Goal: Find specific page/section: Find specific page/section

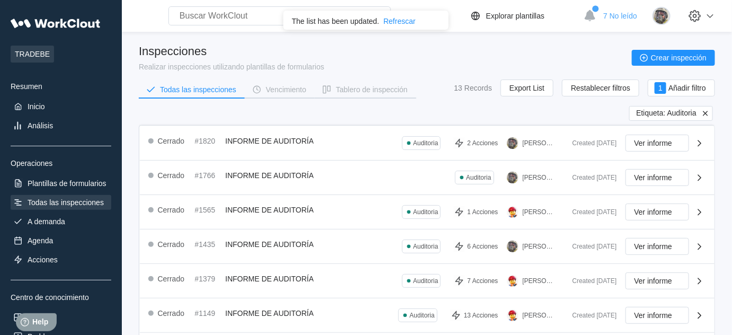
click at [706, 113] on icon at bounding box center [705, 113] width 5 height 5
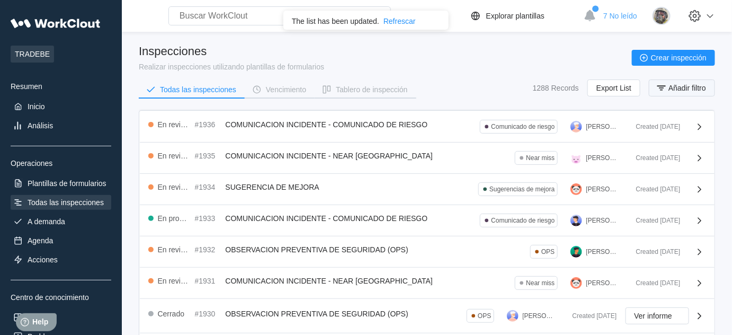
click at [687, 89] on span "Añadir filtro" at bounding box center [688, 87] width 38 height 7
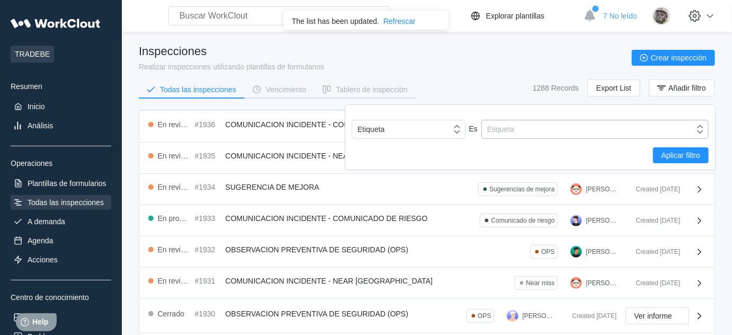
click at [526, 123] on div "Etiqueta" at bounding box center [588, 129] width 212 height 15
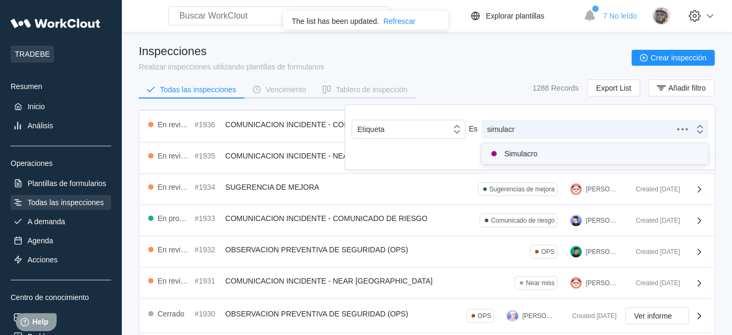
type input "simulacro"
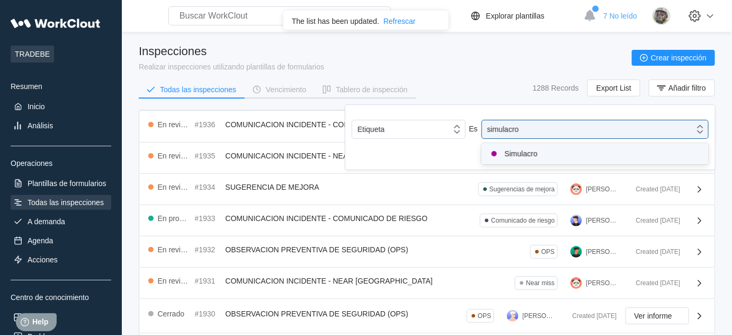
click at [527, 151] on div "Simulacro" at bounding box center [595, 153] width 215 height 13
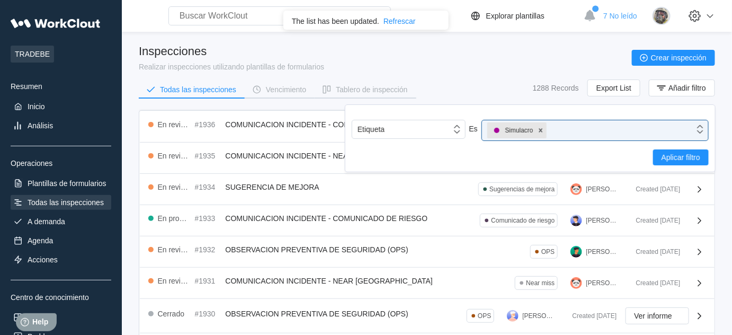
click at [641, 149] on div "Aplicar filtro" at bounding box center [530, 157] width 357 height 16
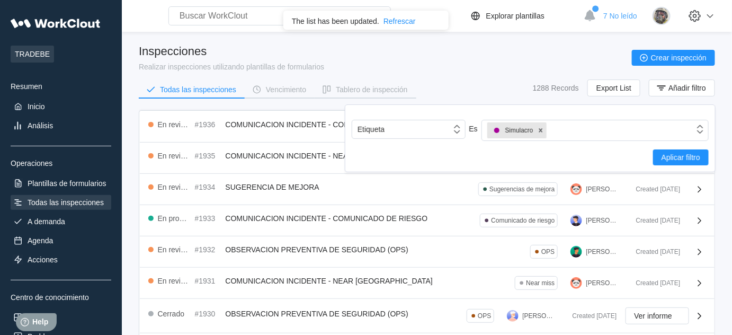
click at [652, 150] on div "Aplicar filtro" at bounding box center [530, 157] width 357 height 16
click at [675, 159] on span "Aplicar filtro" at bounding box center [681, 157] width 39 height 7
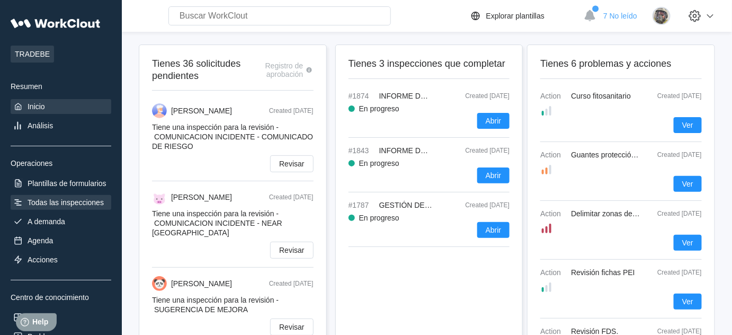
click at [64, 198] on div "Todas las inspecciones" at bounding box center [66, 202] width 76 height 8
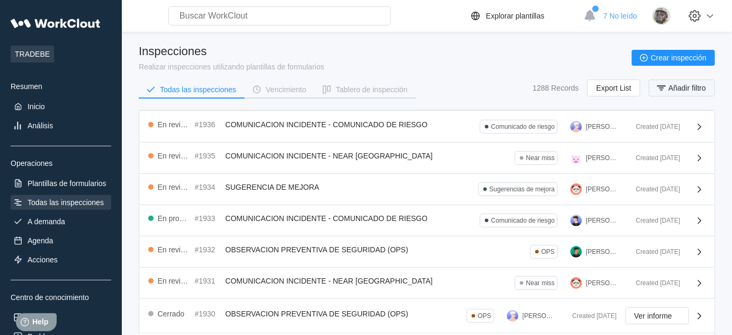
click at [695, 85] on span "Añadir filtro" at bounding box center [688, 87] width 38 height 7
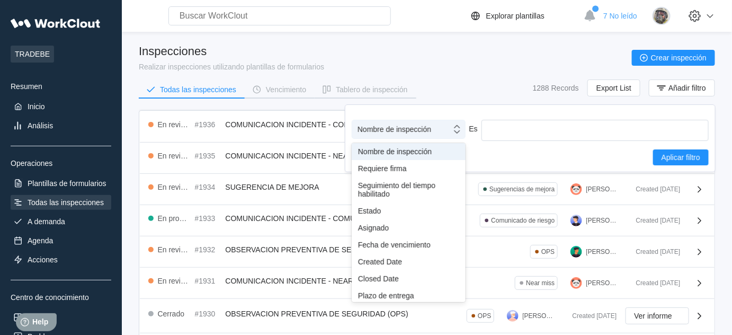
click at [401, 128] on div "Nombre de inspección" at bounding box center [395, 129] width 74 height 8
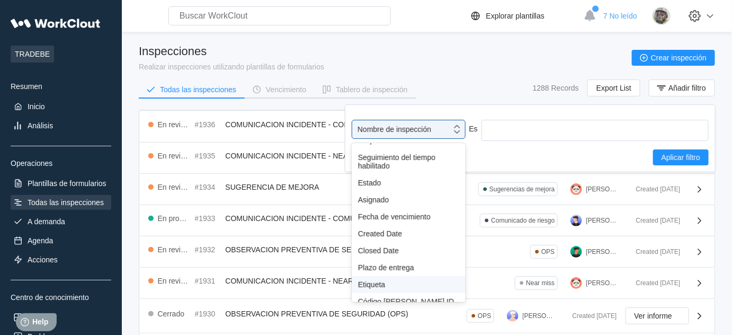
scroll to position [48, 0]
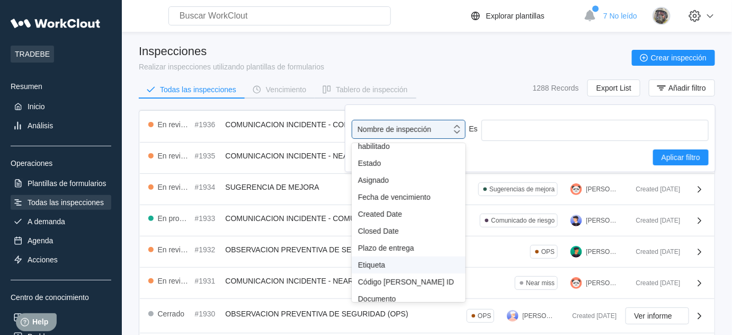
click at [389, 267] on div "Etiqueta" at bounding box center [408, 265] width 101 height 8
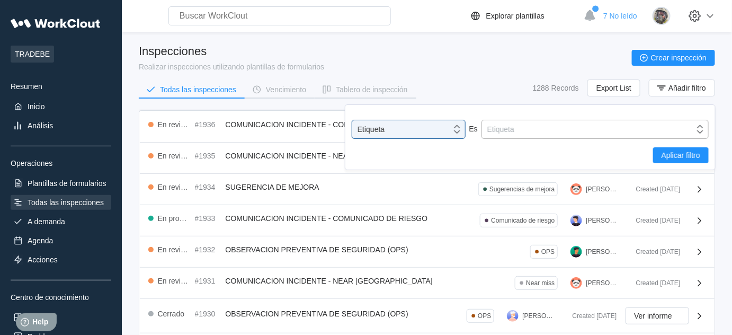
click at [523, 128] on div "Etiqueta" at bounding box center [588, 129] width 212 height 15
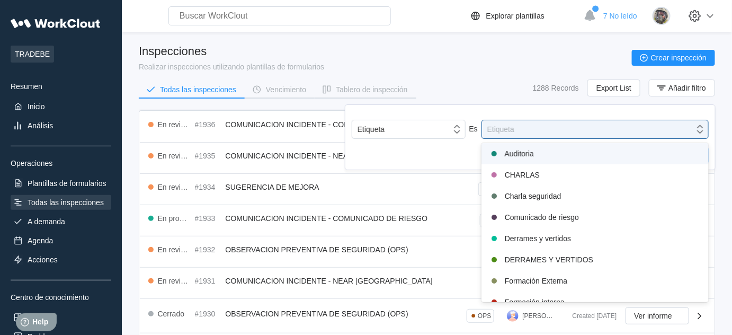
click at [524, 156] on div "Auditoria" at bounding box center [595, 153] width 215 height 13
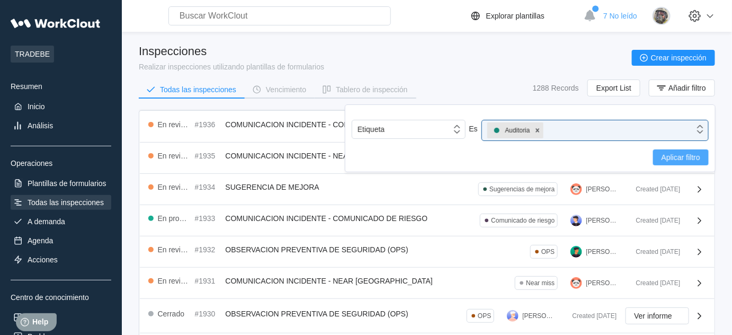
click at [678, 152] on button "Aplicar filtro" at bounding box center [681, 157] width 56 height 16
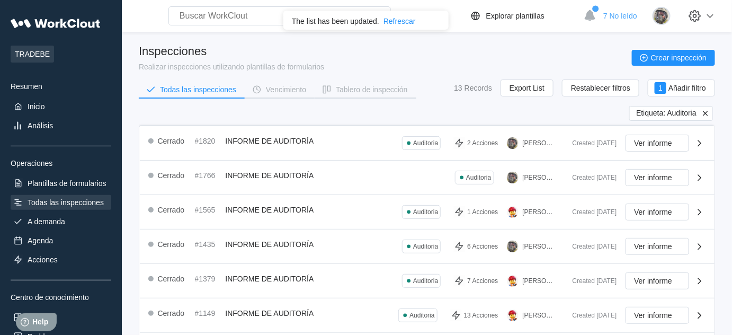
click at [707, 111] on icon at bounding box center [705, 113] width 5 height 5
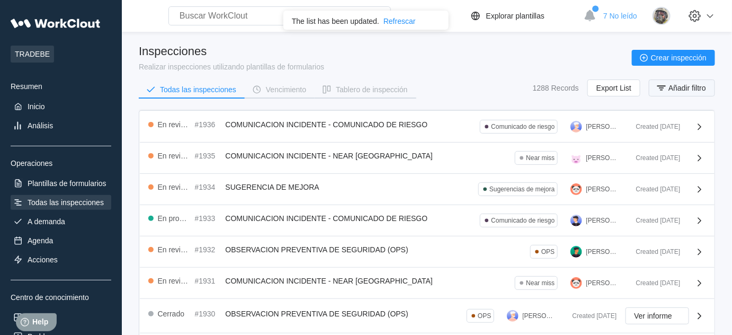
click at [687, 84] on span "Añadir filtro" at bounding box center [688, 87] width 38 height 7
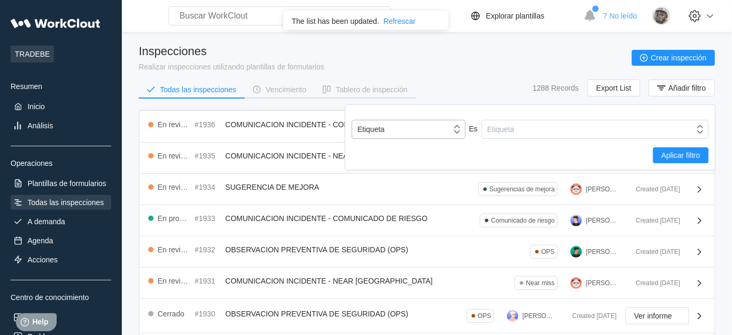
click at [400, 134] on div "Etiqueta" at bounding box center [401, 129] width 99 height 15
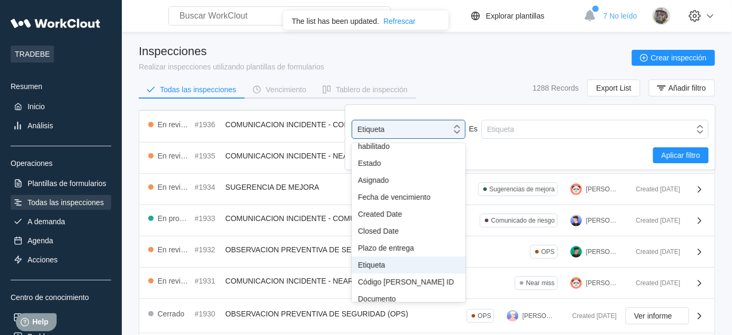
click at [387, 265] on div "Etiqueta" at bounding box center [408, 265] width 101 height 8
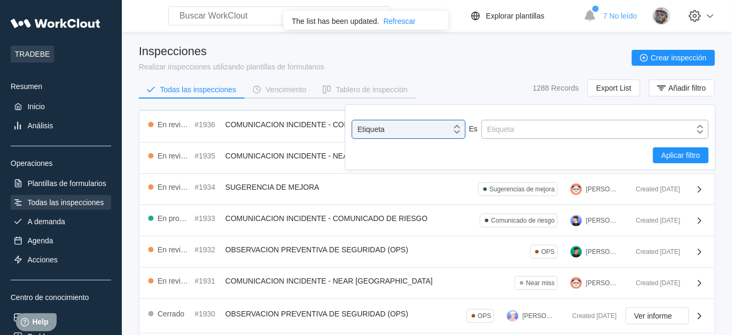
click at [511, 131] on div "Etiqueta" at bounding box center [501, 129] width 27 height 8
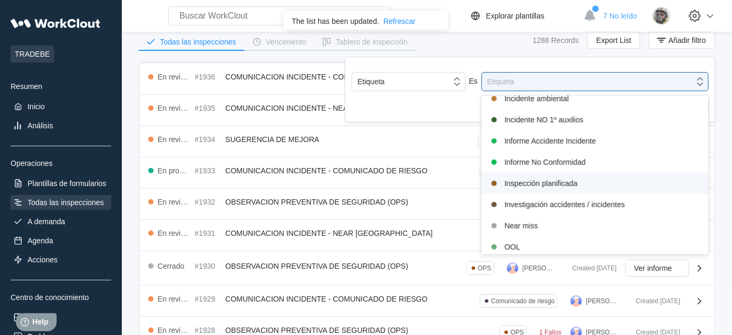
scroll to position [289, 0]
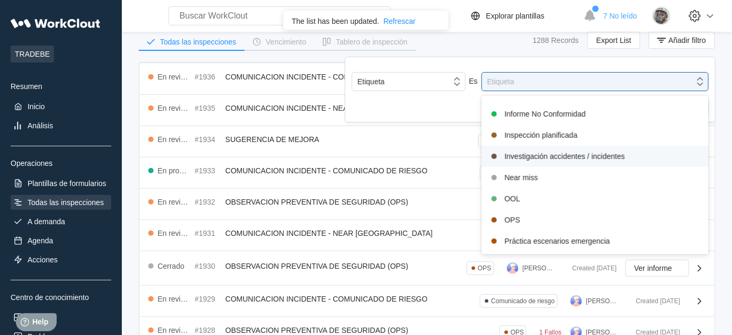
click at [575, 150] on div "Investigación accidentes / incidentes" at bounding box center [595, 156] width 215 height 13
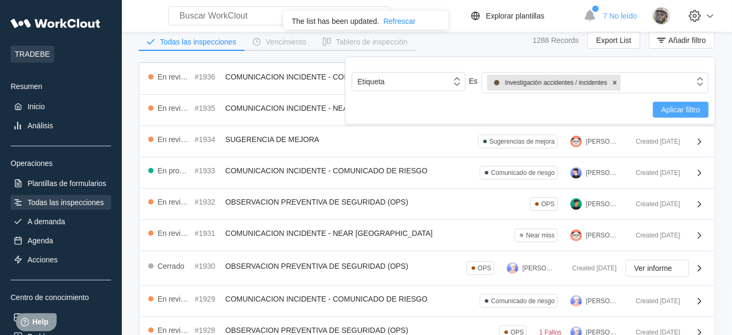
click at [684, 103] on button "Aplicar filtro" at bounding box center [681, 110] width 56 height 16
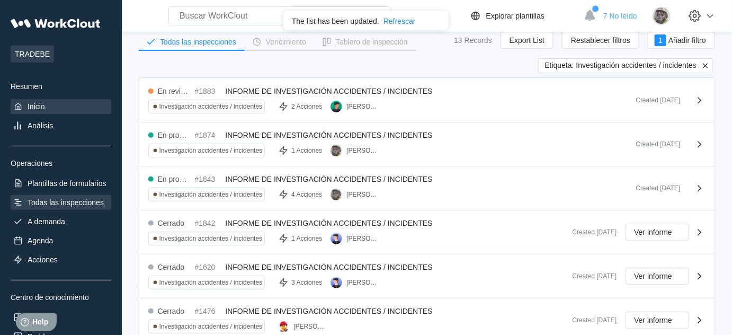
click at [24, 104] on div "Inicio" at bounding box center [61, 106] width 101 height 15
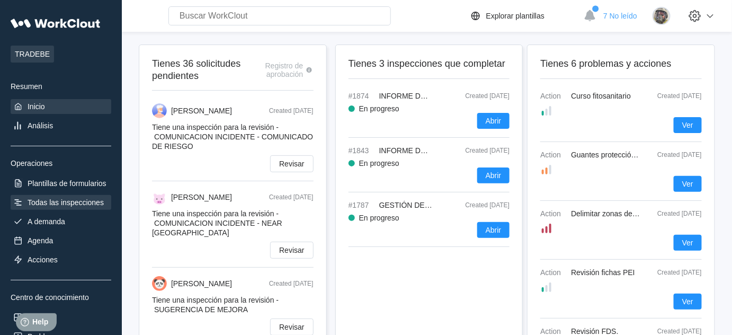
click at [68, 202] on div "Todas las inspecciones" at bounding box center [66, 202] width 76 height 8
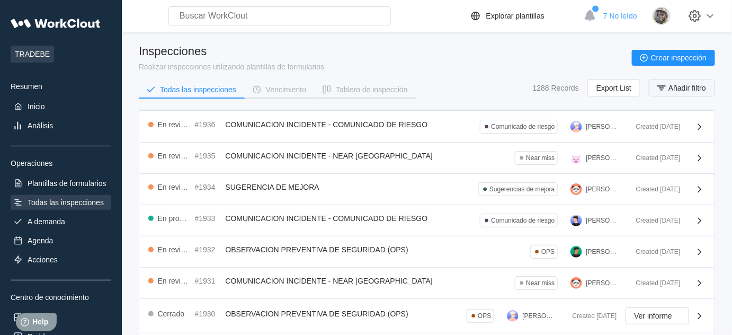
click at [681, 89] on span "Añadir filtro" at bounding box center [688, 87] width 38 height 7
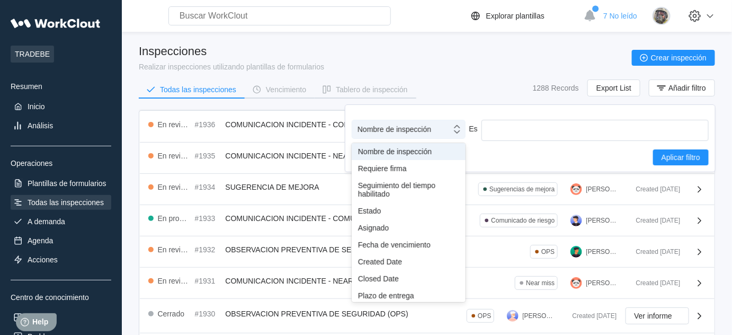
click at [438, 127] on div "Nombre de inspección" at bounding box center [401, 129] width 99 height 15
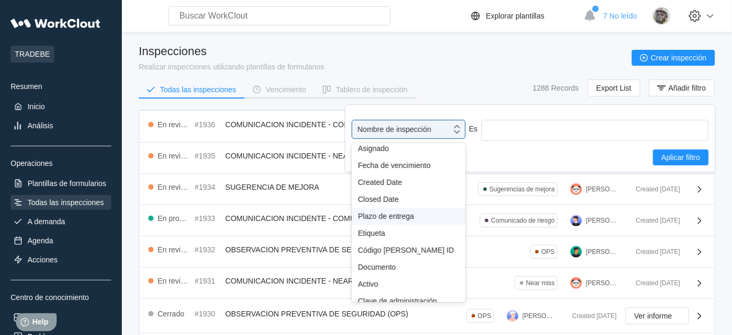
scroll to position [86, 0]
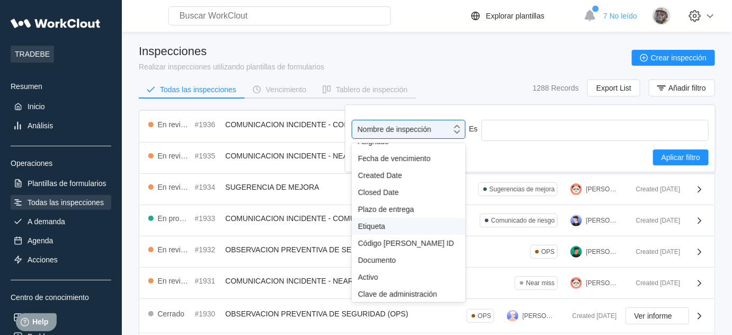
click at [383, 226] on div "Etiqueta" at bounding box center [408, 226] width 101 height 8
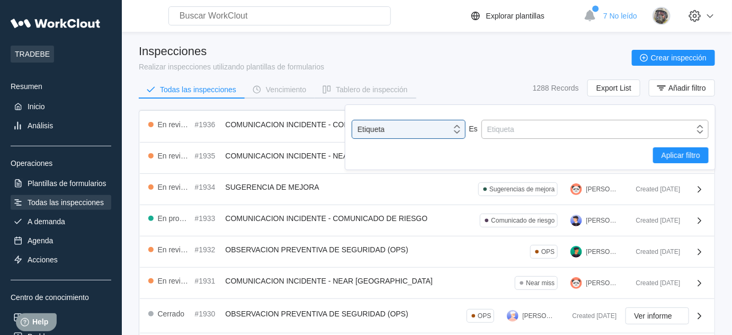
click at [501, 131] on div "Etiqueta" at bounding box center [501, 129] width 27 height 8
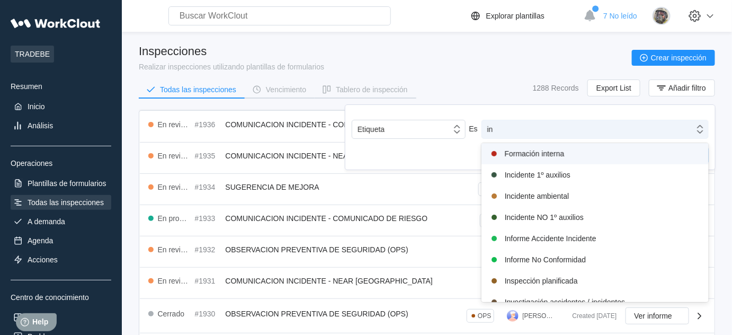
type input "inv"
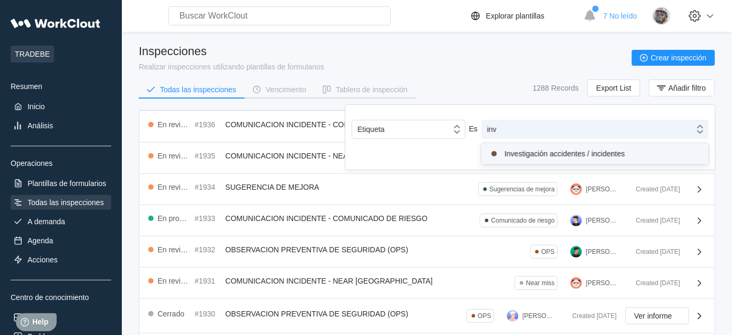
click at [537, 155] on div "Investigación accidentes / incidentes" at bounding box center [595, 153] width 215 height 13
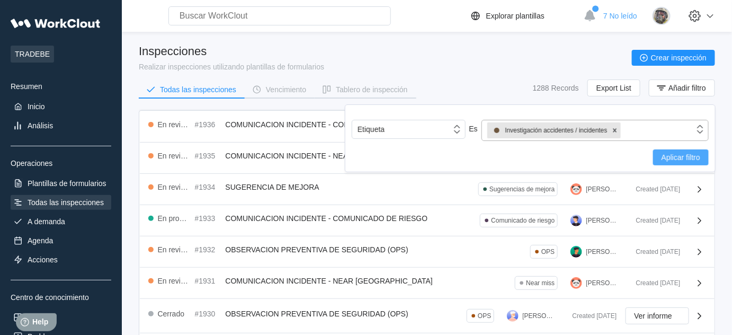
click at [679, 158] on span "Aplicar filtro" at bounding box center [681, 157] width 39 height 7
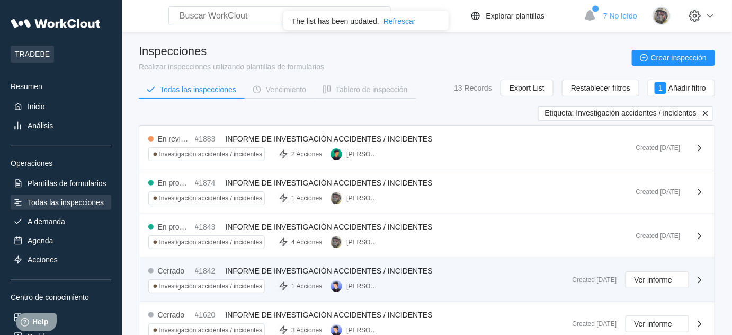
scroll to position [48, 0]
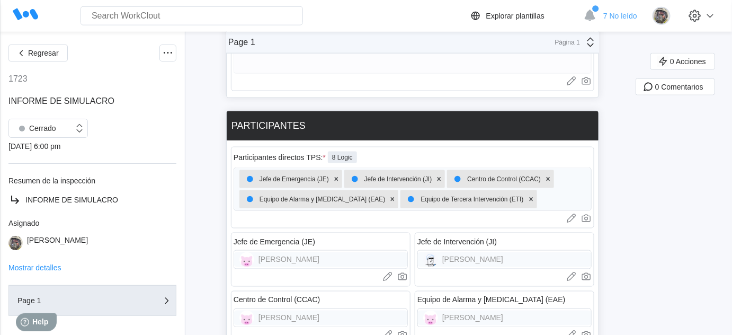
scroll to position [433, 0]
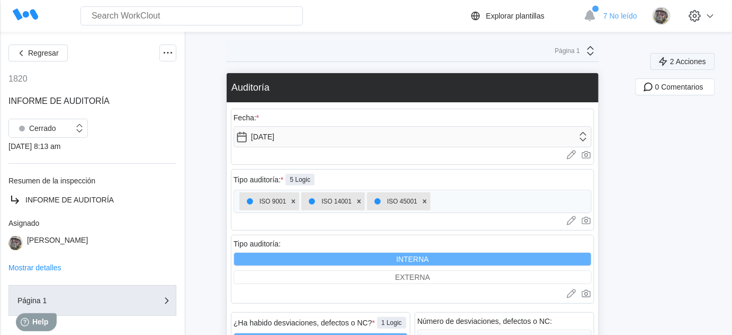
click at [708, 57] on button "2 Acciones" at bounding box center [683, 61] width 65 height 17
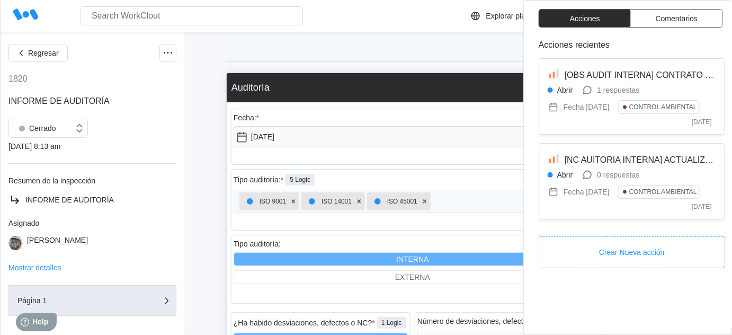
click at [513, 55] on div "Página 1" at bounding box center [412, 51] width 373 height 22
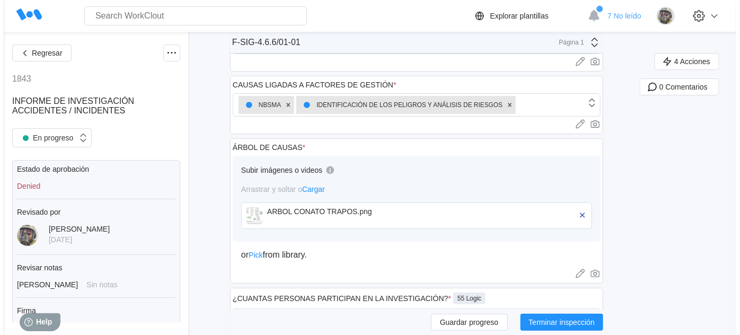
scroll to position [1300, 0]
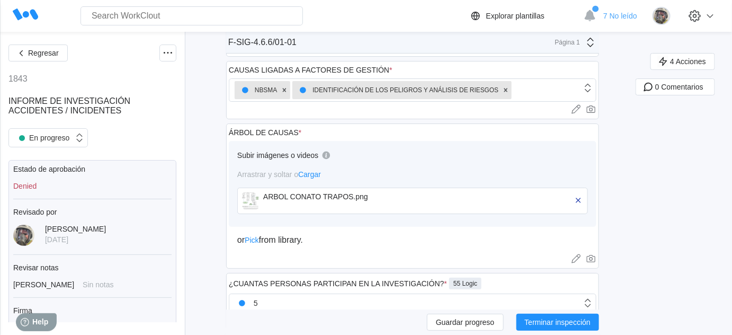
click at [291, 192] on div "ARBOL CONATO TRAPOS.png" at bounding box center [324, 196] width 122 height 8
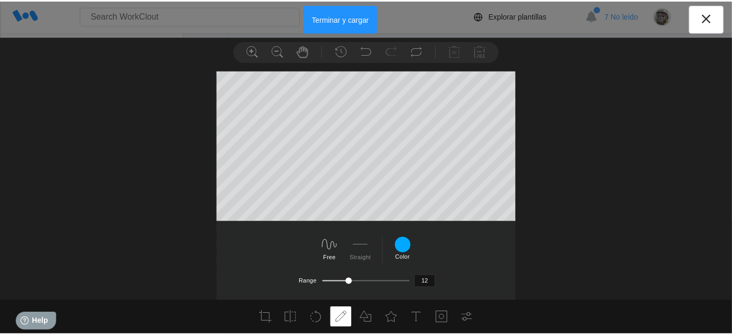
scroll to position [0, 0]
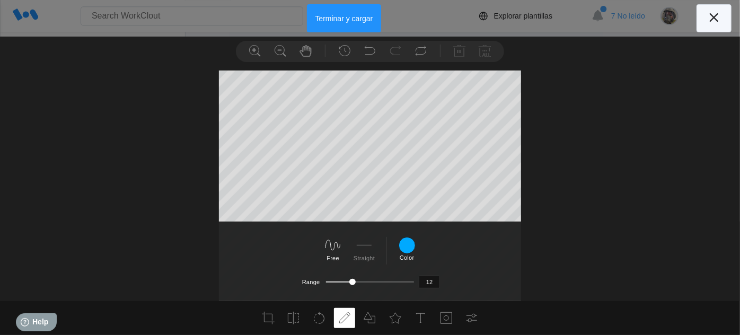
click at [710, 18] on icon at bounding box center [713, 17] width 17 height 17
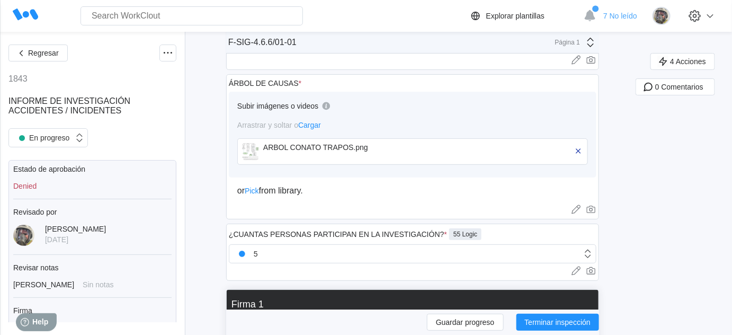
scroll to position [1349, 0]
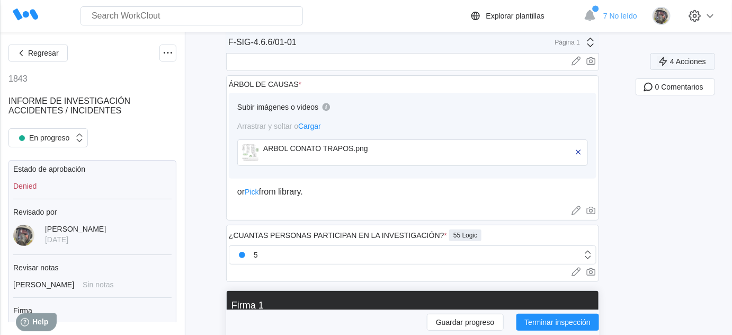
click at [689, 63] on span "4 Acciones" at bounding box center [688, 61] width 36 height 7
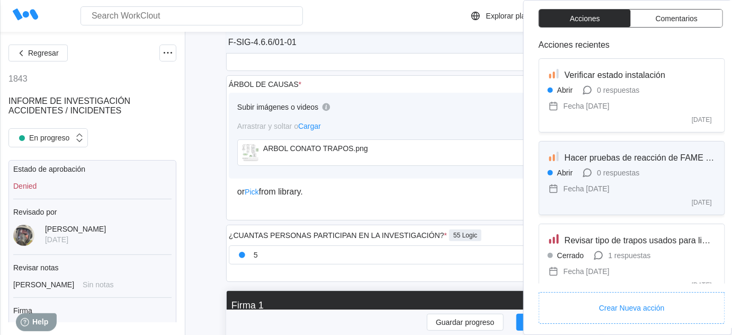
drag, startPoint x: 605, startPoint y: 134, endPoint x: 633, endPoint y: 162, distance: 40.5
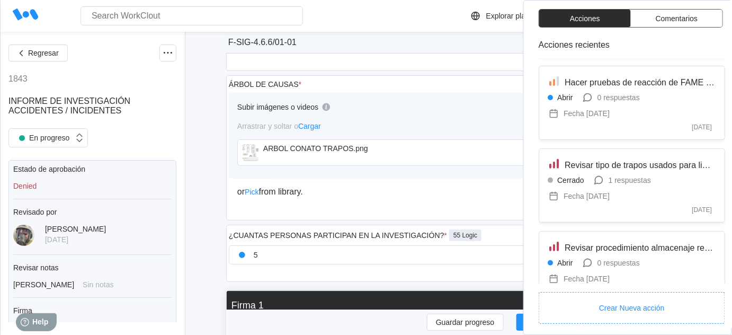
scroll to position [104, 0]
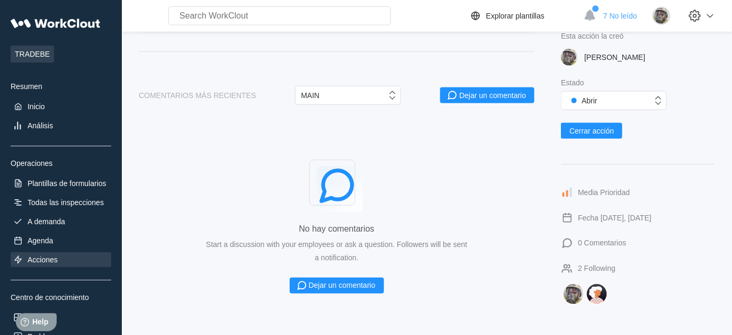
scroll to position [483, 0]
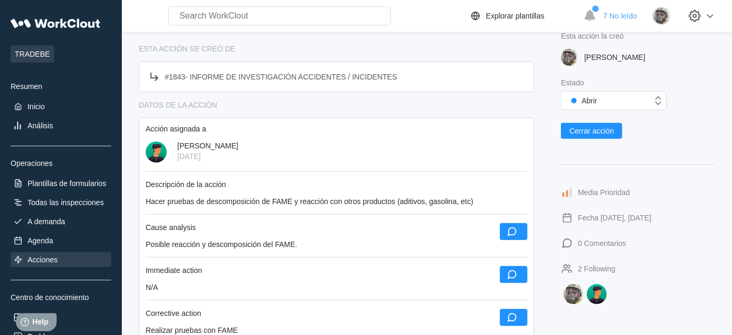
scroll to position [96, 0]
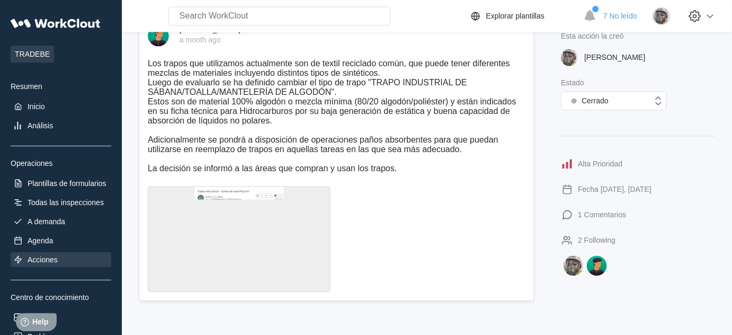
scroll to position [734, 0]
click at [258, 227] on div at bounding box center [239, 239] width 183 height 106
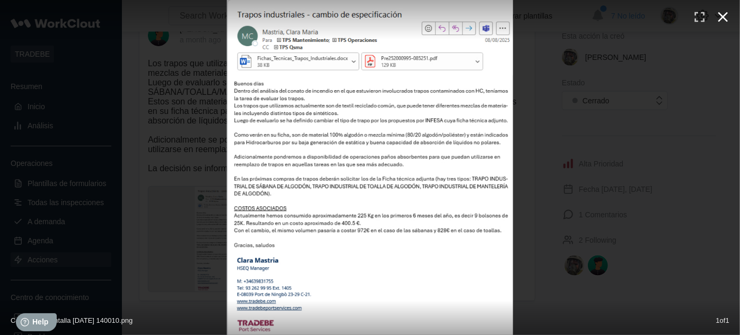
click at [726, 14] on icon "button" at bounding box center [723, 17] width 10 height 10
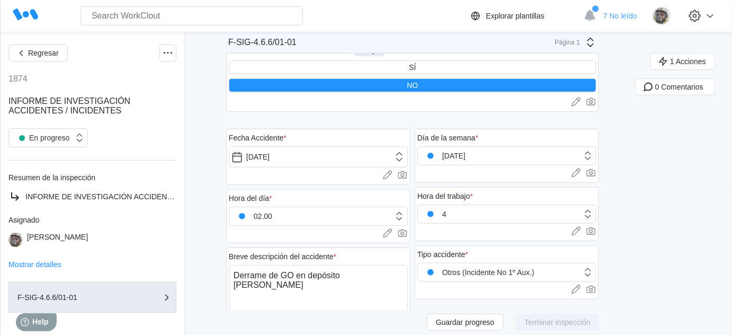
scroll to position [192, 0]
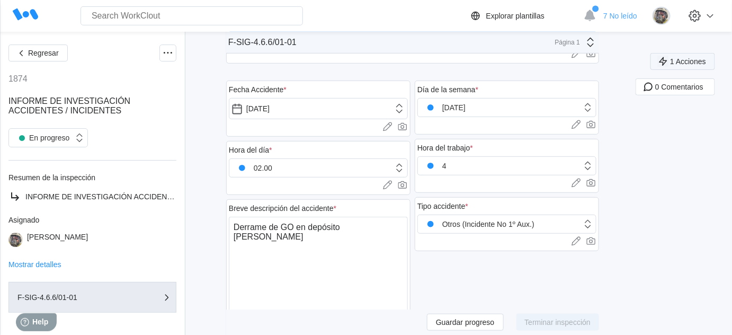
click at [683, 67] on button "1 Acciones" at bounding box center [683, 61] width 65 height 17
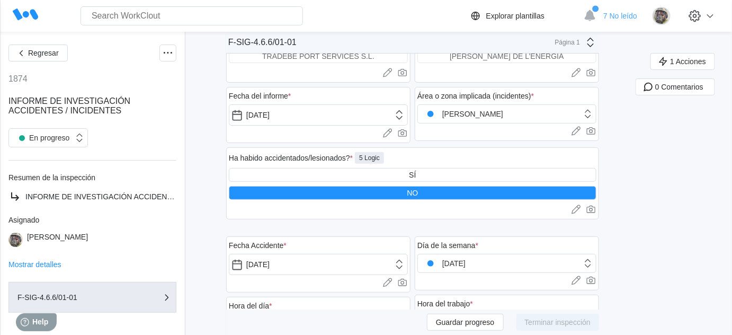
scroll to position [0, 0]
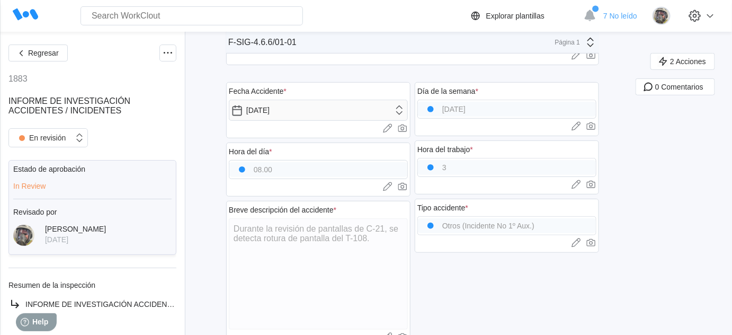
scroll to position [192, 0]
click at [713, 55] on button "2 Acciones" at bounding box center [683, 61] width 65 height 17
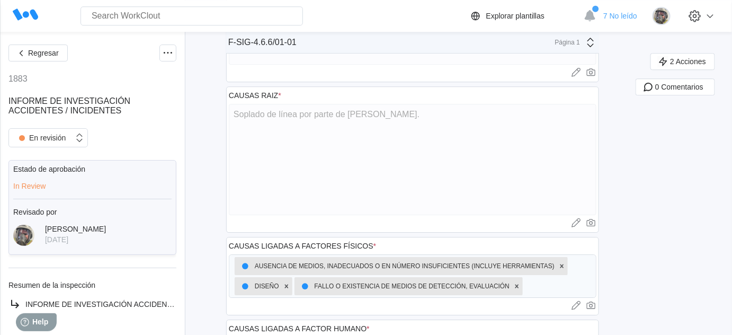
scroll to position [927, 0]
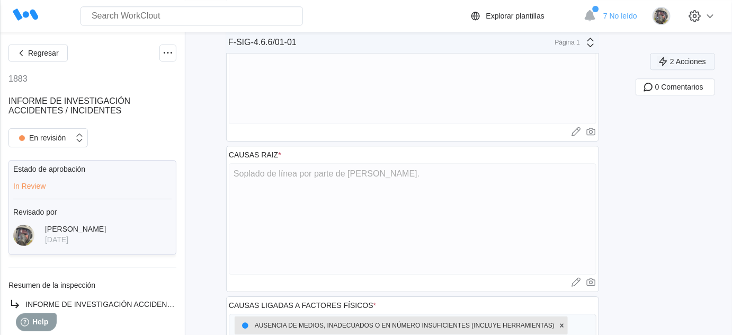
click at [697, 61] on span "2 Acciones" at bounding box center [688, 61] width 36 height 7
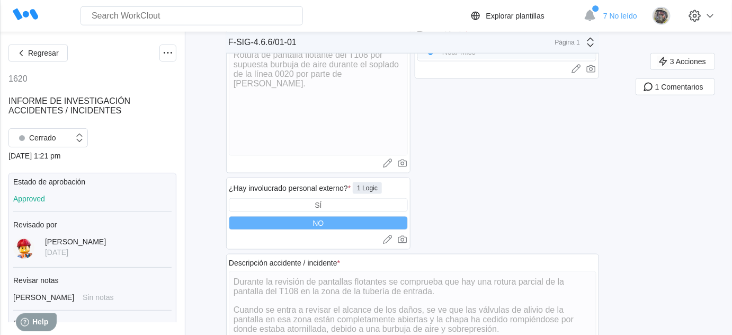
scroll to position [626, 0]
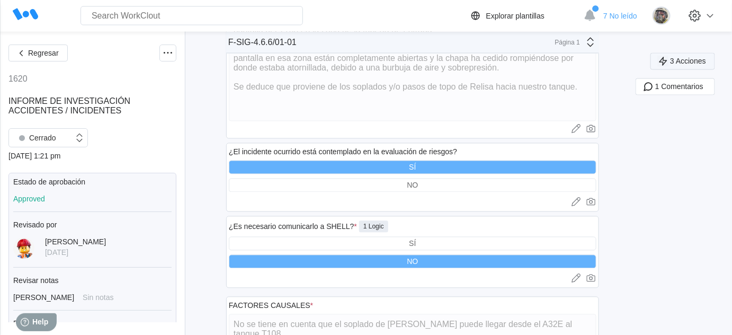
click at [701, 59] on span "3 Acciones" at bounding box center [688, 61] width 36 height 7
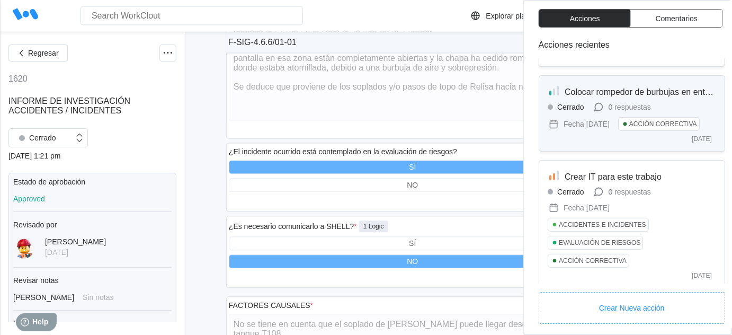
scroll to position [0, 0]
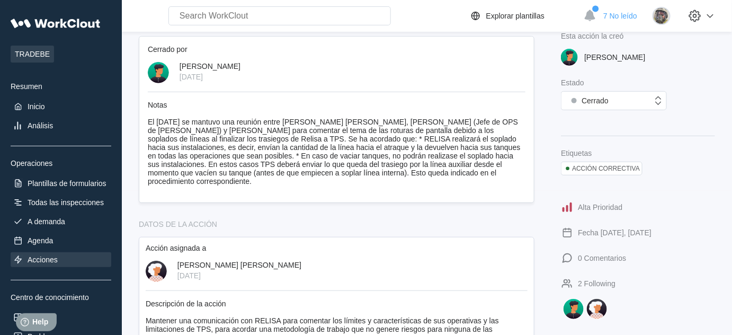
scroll to position [144, 0]
